Goal: Task Accomplishment & Management: Use online tool/utility

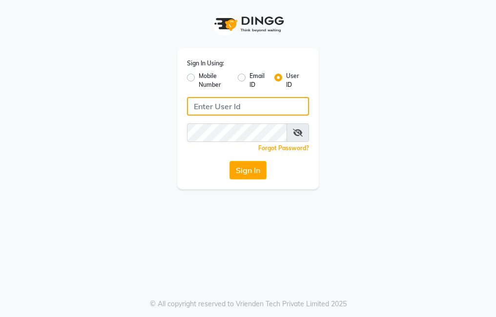
click at [246, 111] on input "Username" at bounding box center [248, 106] width 122 height 19
click at [229, 109] on input "Username" at bounding box center [248, 106] width 122 height 19
type input "e3903-01"
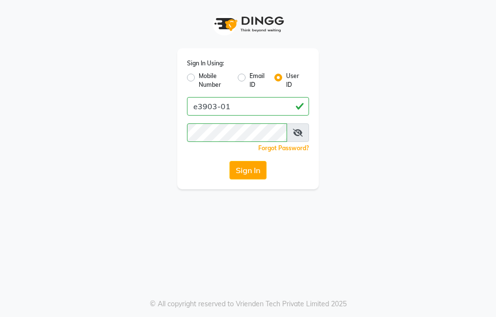
click at [300, 134] on icon at bounding box center [298, 133] width 10 height 8
click at [264, 168] on button "Sign In" at bounding box center [247, 170] width 37 height 19
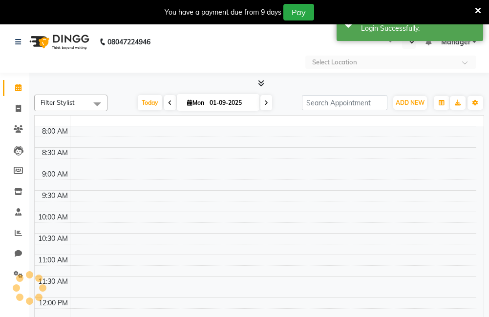
select select "en"
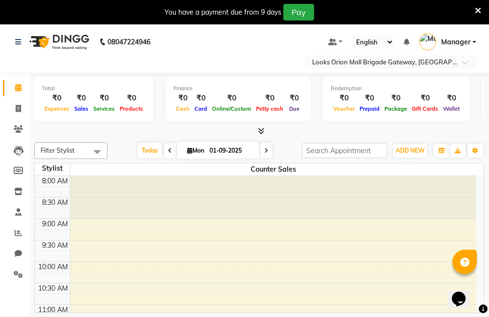
click at [64, 150] on span "Filter Stylist" at bounding box center [58, 150] width 34 height 8
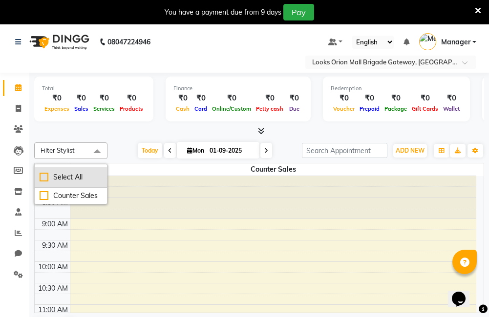
click at [51, 180] on div "Select All" at bounding box center [71, 177] width 62 height 10
checkbox input "true"
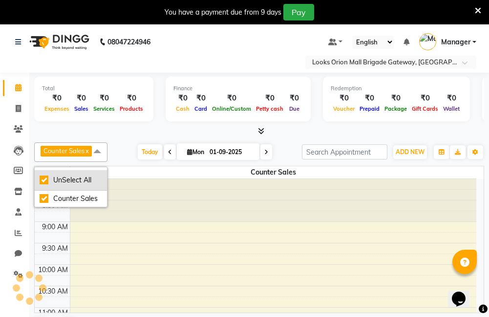
click at [51, 180] on div "UnSelect All" at bounding box center [71, 180] width 62 height 10
checkbox input "false"
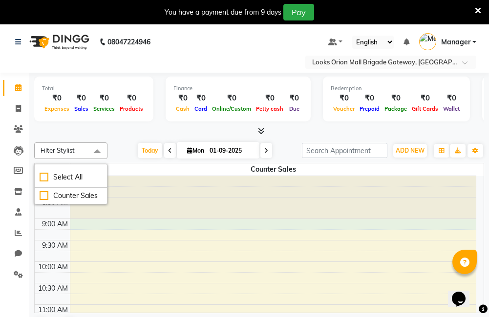
select select "90239"
select select "tentative"
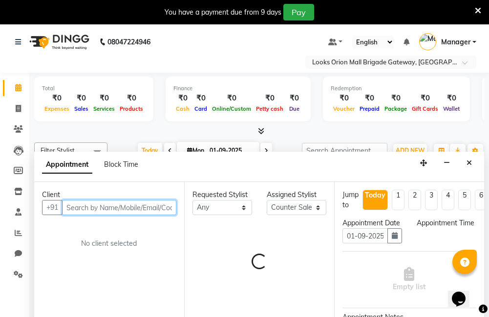
scroll to position [25, 0]
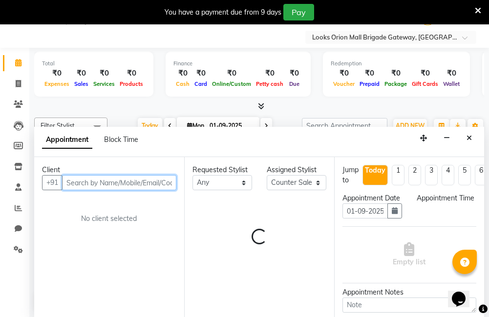
select select "540"
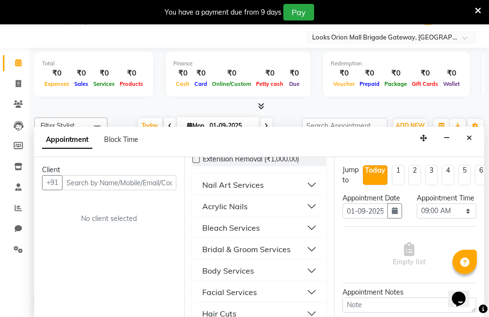
click at [114, 109] on div at bounding box center [259, 107] width 450 height 10
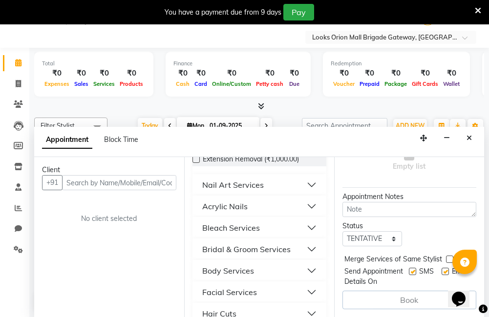
scroll to position [124, 0]
click at [468, 141] on icon "Close" at bounding box center [468, 138] width 5 height 7
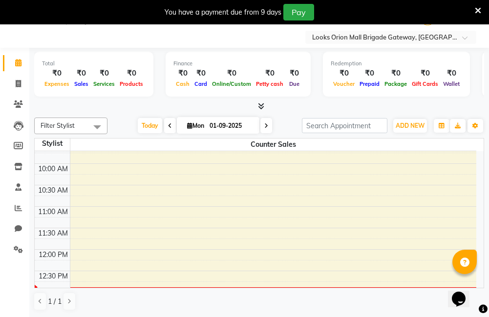
scroll to position [0, 0]
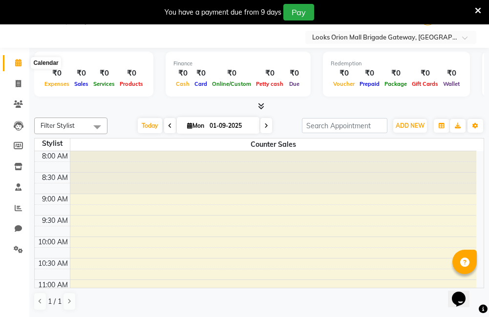
click at [21, 68] on span at bounding box center [18, 63] width 17 height 11
click at [19, 66] on span at bounding box center [18, 63] width 17 height 11
click at [19, 87] on icon at bounding box center [18, 83] width 5 height 7
select select "service"
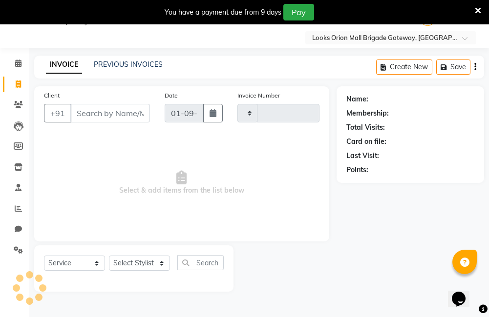
type input "0001"
select select "8899"
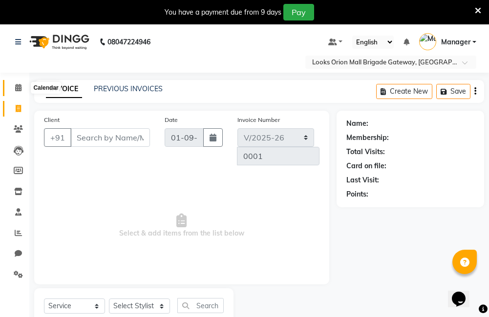
click at [19, 88] on icon at bounding box center [18, 87] width 6 height 7
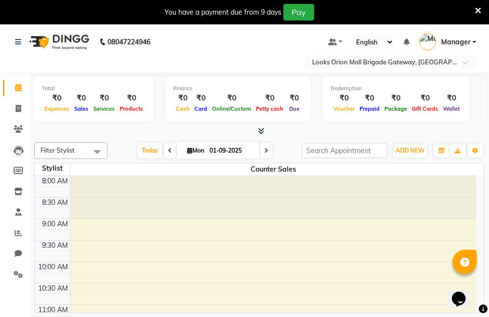
click at [227, 209] on div at bounding box center [273, 197] width 406 height 43
click at [190, 213] on div at bounding box center [273, 197] width 406 height 43
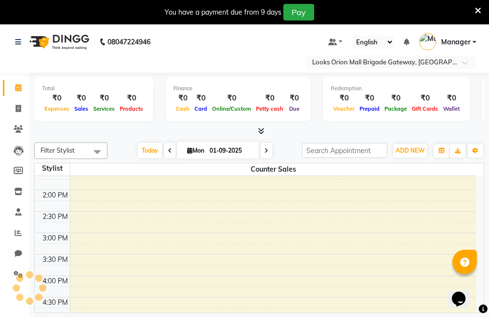
scroll to position [244, 0]
click at [117, 201] on div "8:00 AM 8:30 AM 9:00 AM 9:30 AM 10:00 AM 10:30 AM 11:00 AM 11:30 AM 12:00 PM 12…" at bounding box center [255, 211] width 441 height 558
select select "90239"
select select "tentative"
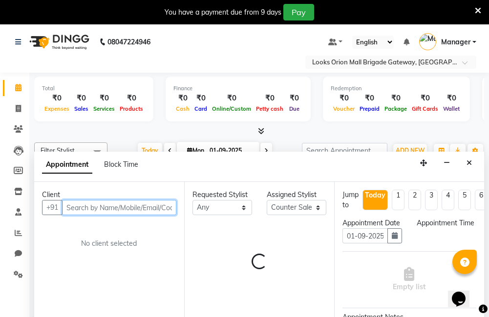
click at [116, 200] on input "text" at bounding box center [119, 207] width 114 height 15
select select "855"
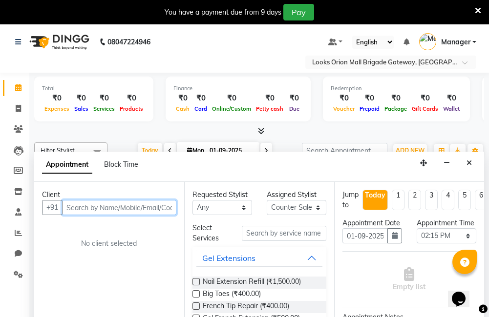
scroll to position [25, 0]
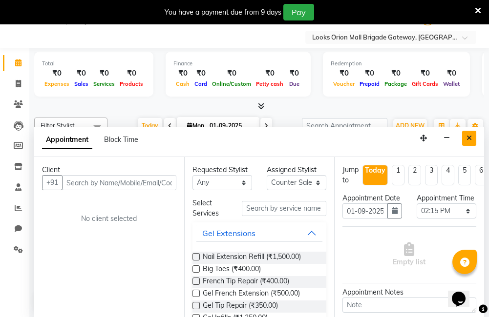
click at [471, 135] on icon "Close" at bounding box center [468, 138] width 5 height 7
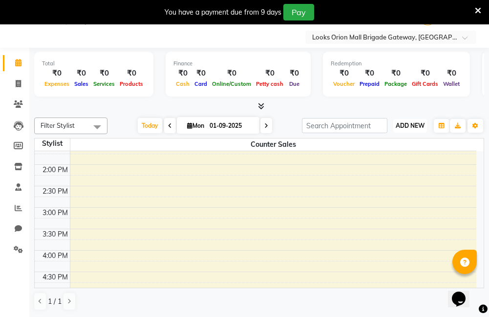
click at [418, 124] on span "ADD NEW" at bounding box center [409, 125] width 29 height 7
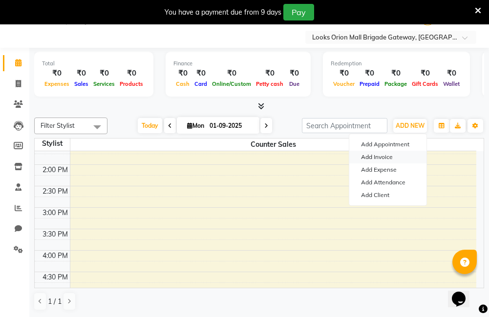
click at [382, 154] on link "Add Invoice" at bounding box center [387, 157] width 77 height 13
select select "service"
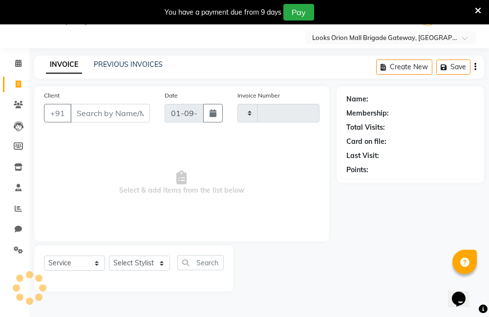
type input "0001"
select select "8899"
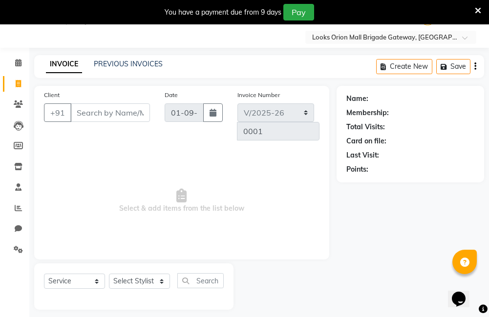
click at [125, 113] on input "Client" at bounding box center [110, 113] width 80 height 19
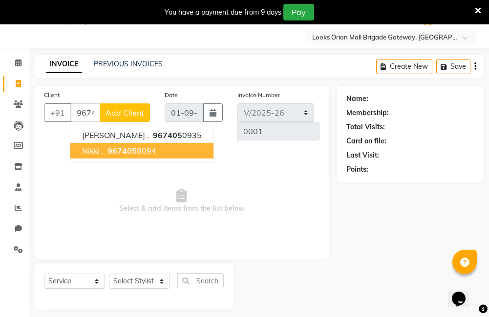
click at [139, 148] on ngb-highlight "967405 8094" at bounding box center [130, 151] width 51 height 10
type input "9674058094"
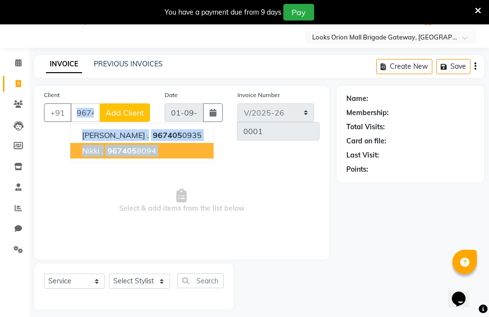
click at [141, 148] on div "Client [PHONE_NUMBER] [PERSON_NAME] . 967405 0935 nikki . 967405 8094 Add Clien…" at bounding box center [181, 173] width 295 height 174
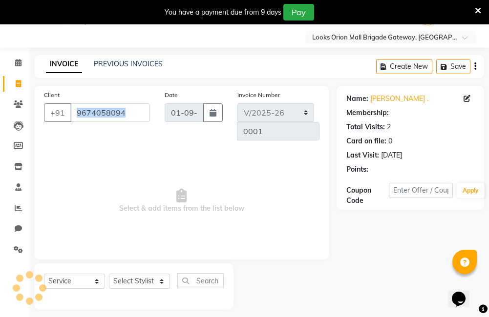
select select "1: Object"
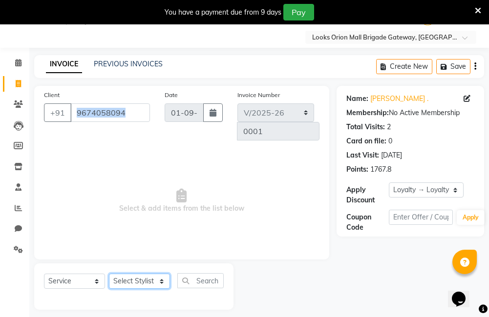
click at [141, 284] on select "Select Stylist Counter Sales Manager" at bounding box center [139, 281] width 61 height 15
click at [236, 252] on div "Client [PHONE_NUMBER] Date [DATE] Invoice Number LBBG/2025-26 V/2025 V/[PHONE_N…" at bounding box center [181, 173] width 295 height 174
click at [78, 282] on select "Select Service Product Membership Package Voucher Prepaid Gift Card" at bounding box center [74, 281] width 61 height 15
click at [44, 274] on select "Select Service Product Membership Package Voucher Prepaid Gift Card" at bounding box center [74, 281] width 61 height 15
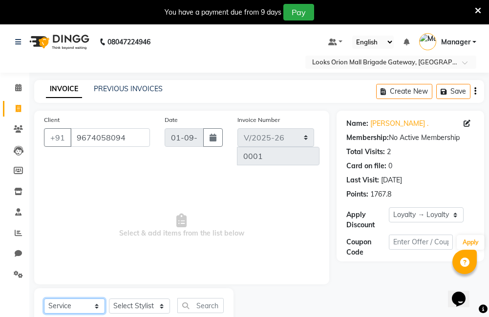
scroll to position [32, 0]
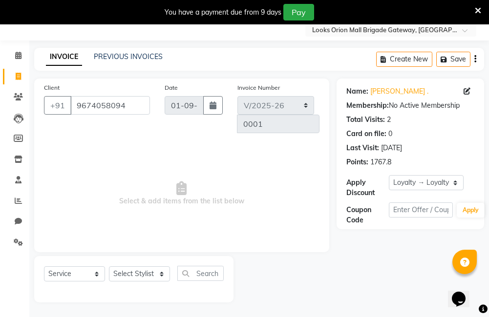
click at [164, 187] on span "Select & add items from the list below" at bounding box center [181, 194] width 275 height 98
click at [184, 189] on icon at bounding box center [181, 189] width 10 height 14
click at [183, 186] on icon at bounding box center [181, 189] width 10 height 14
click at [83, 278] on select "Select Service Product Membership Package Voucher Prepaid Gift Card" at bounding box center [74, 274] width 61 height 15
drag, startPoint x: 214, startPoint y: 274, endPoint x: 220, endPoint y: 274, distance: 5.4
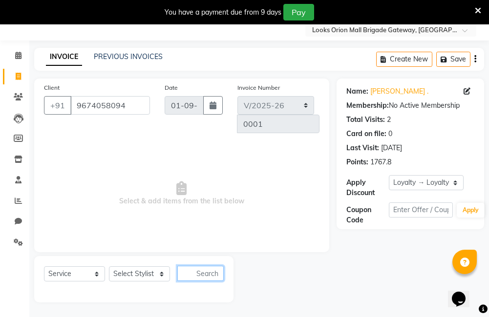
click at [220, 274] on input "text" at bounding box center [200, 273] width 46 height 15
type input "t"
click at [317, 171] on span "Select & add items from the list below" at bounding box center [181, 194] width 275 height 98
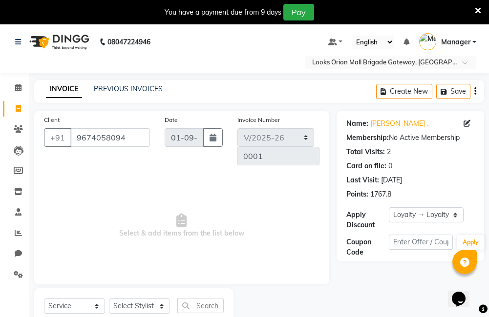
scroll to position [32, 0]
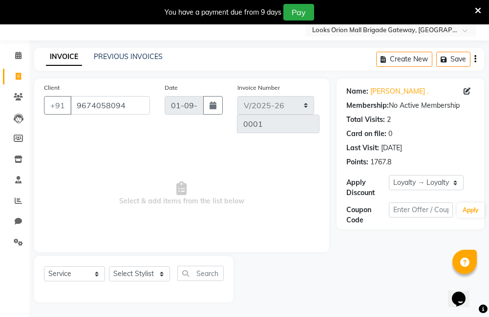
click at [163, 203] on span "Select & add items from the list below" at bounding box center [181, 194] width 275 height 98
click at [205, 207] on span "Select & add items from the list below" at bounding box center [181, 194] width 275 height 98
drag, startPoint x: 205, startPoint y: 207, endPoint x: 197, endPoint y: 204, distance: 7.7
click at [197, 204] on span "Select & add items from the list below" at bounding box center [181, 194] width 275 height 98
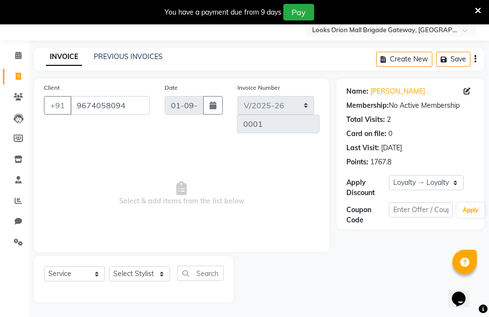
click at [204, 283] on div "Select Service Product Membership Package Voucher Prepaid Gift Card Select Styl…" at bounding box center [134, 277] width 180 height 23
click at [206, 275] on input "text" at bounding box center [200, 273] width 46 height 15
click at [99, 276] on select "Select Service Product Membership Package Voucher Prepaid Gift Card" at bounding box center [74, 274] width 61 height 15
click at [44, 267] on select "Select Service Product Membership Package Voucher Prepaid Gift Card" at bounding box center [74, 274] width 61 height 15
click at [260, 253] on div "Client [PHONE_NUMBER] Date [DATE] Invoice Number LBBG/2025-26 V/2025 V/[PHONE_N…" at bounding box center [182, 191] width 310 height 224
